Goal: Task Accomplishment & Management: Manage account settings

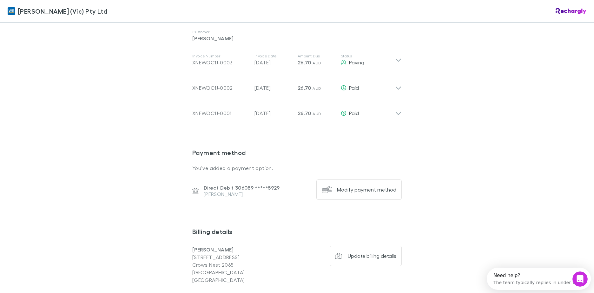
scroll to position [349, 0]
click at [351, 186] on div "Modify payment method" at bounding box center [366, 189] width 59 height 6
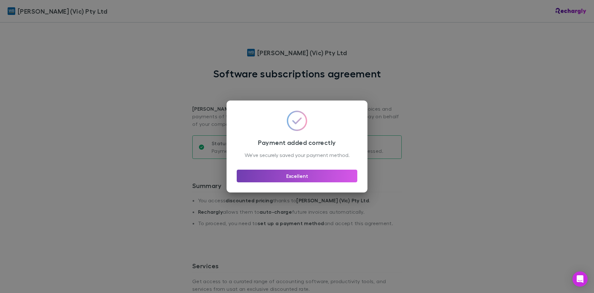
click at [305, 179] on button "Excellent" at bounding box center [297, 176] width 121 height 13
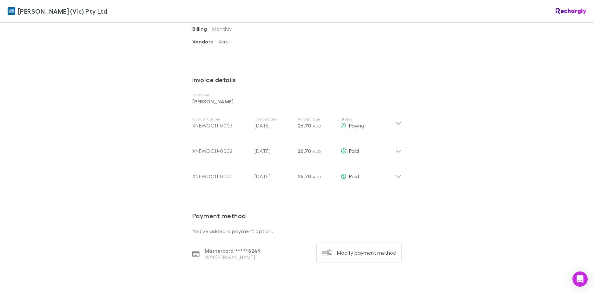
scroll to position [475, 0]
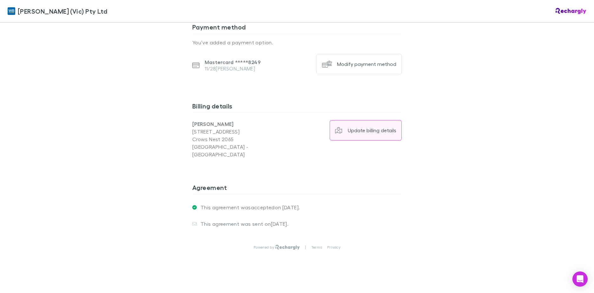
click at [376, 132] on div "Update billing details" at bounding box center [372, 130] width 49 height 6
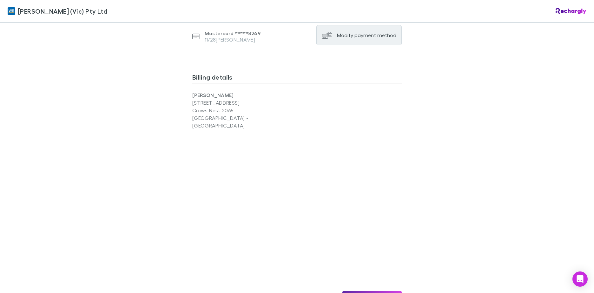
scroll to position [538, 0]
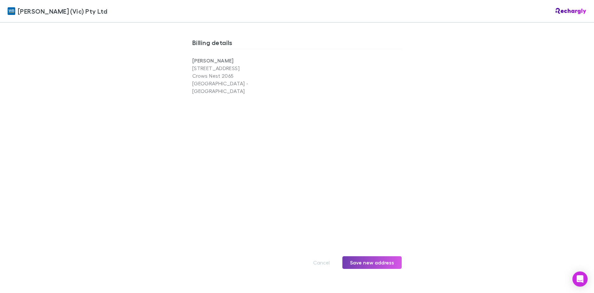
click at [380, 257] on button "Save new address" at bounding box center [372, 263] width 59 height 13
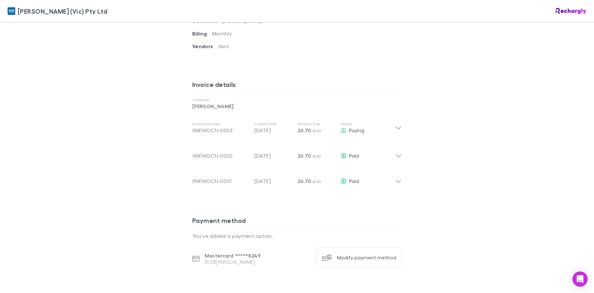
scroll to position [286, 0]
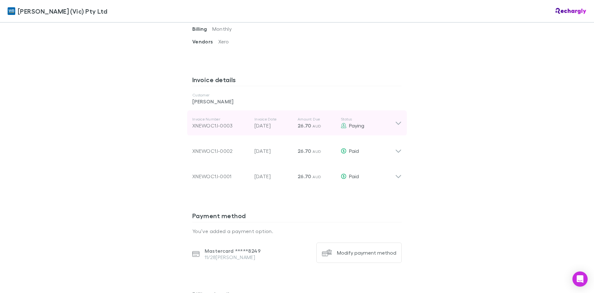
click at [402, 125] on div "Invoice Number XNEWOC1J-0003 Invoice Date 28 Sep 2025 Amount Due 26.70 AUD Stat…" at bounding box center [297, 122] width 220 height 25
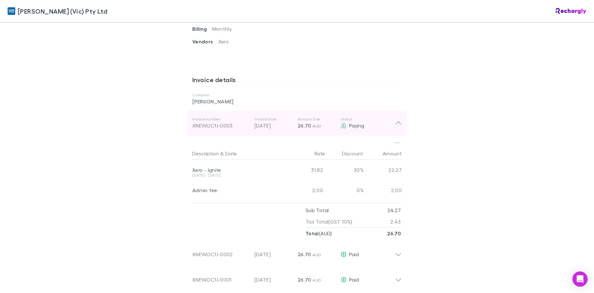
click at [401, 125] on div "Invoice Number XNEWOC1J-0003 Invoice Date 28 Sep 2025 Amount Due 26.70 AUD Stat…" at bounding box center [297, 122] width 220 height 25
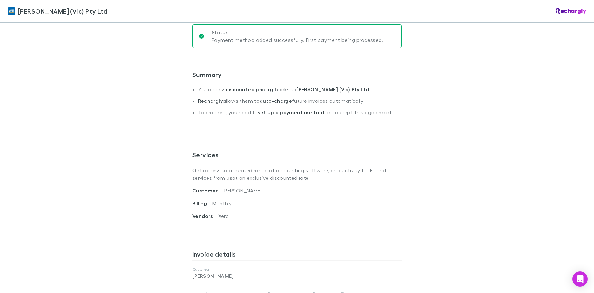
scroll to position [0, 0]
